Goal: Information Seeking & Learning: Learn about a topic

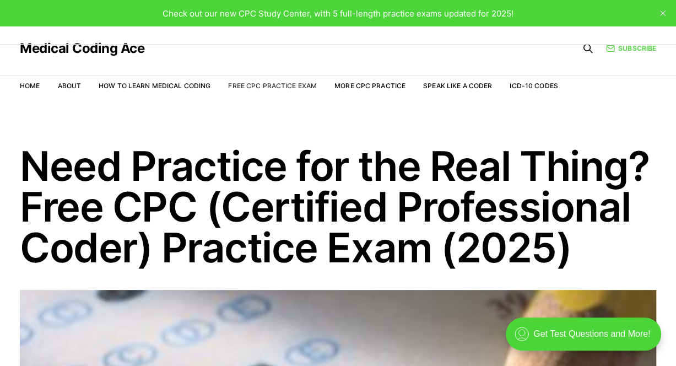
click at [284, 86] on link "Free CPC Practice Exam" at bounding box center [272, 86] width 89 height 8
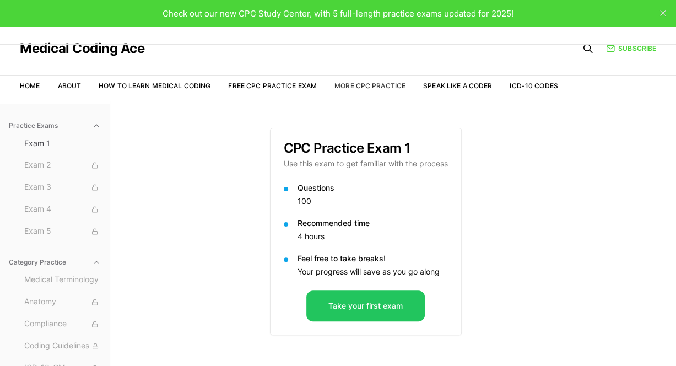
click at [387, 86] on link "More CPC Practice" at bounding box center [369, 86] width 71 height 8
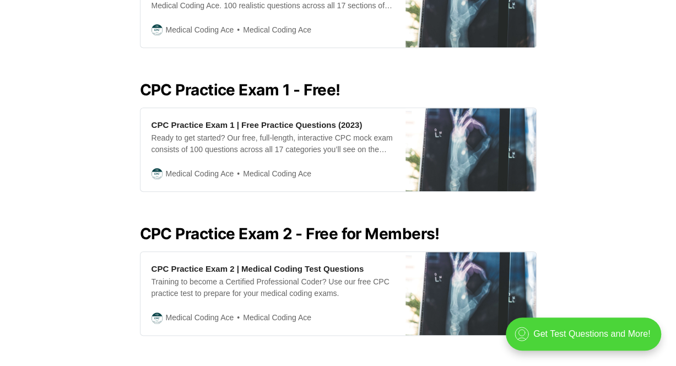
scroll to position [496, 0]
